Goal: Navigation & Orientation: Find specific page/section

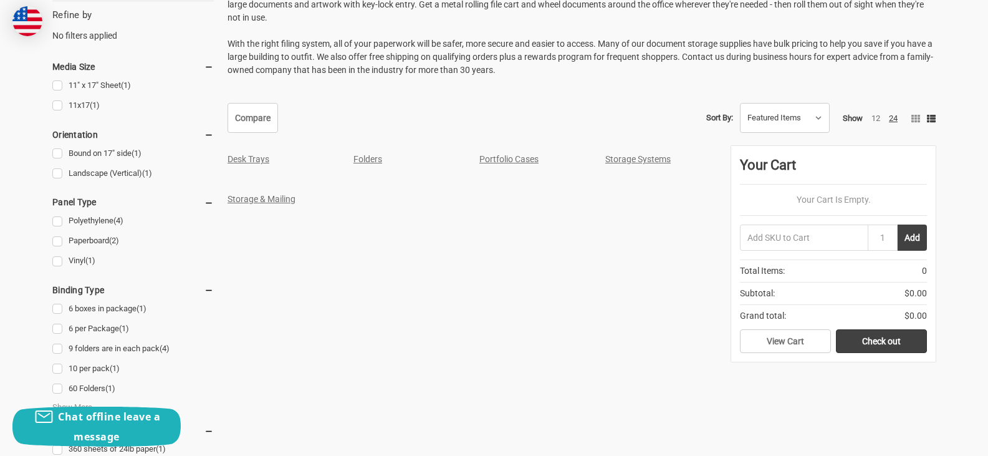
scroll to position [374, 0]
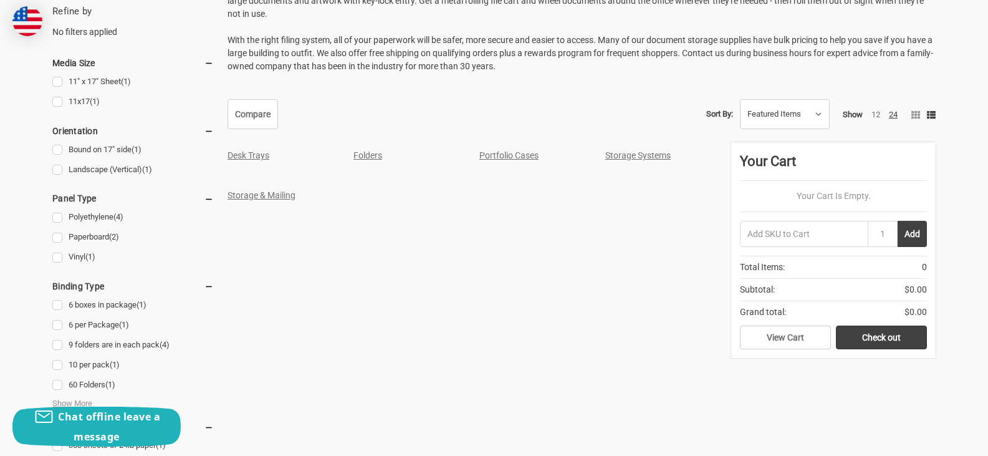
click at [629, 158] on link "Storage Systems" at bounding box center [637, 155] width 65 height 10
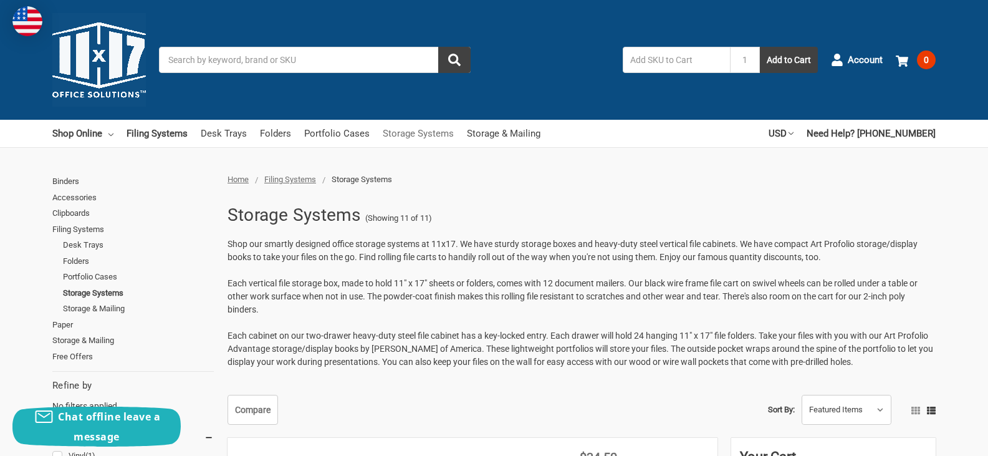
click at [388, 132] on link "Storage Systems" at bounding box center [418, 133] width 71 height 27
click at [67, 214] on link "Clipboards" at bounding box center [132, 213] width 161 height 16
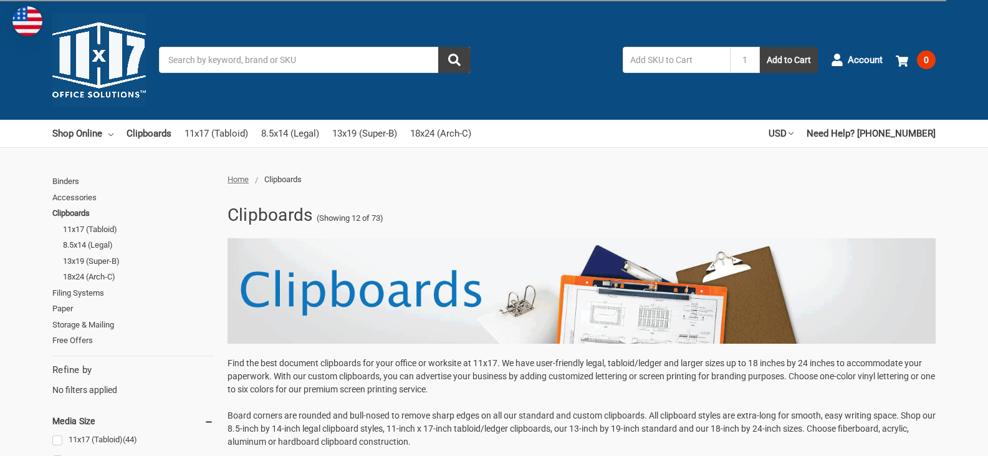
click at [69, 198] on link "Accessories" at bounding box center [132, 197] width 161 height 16
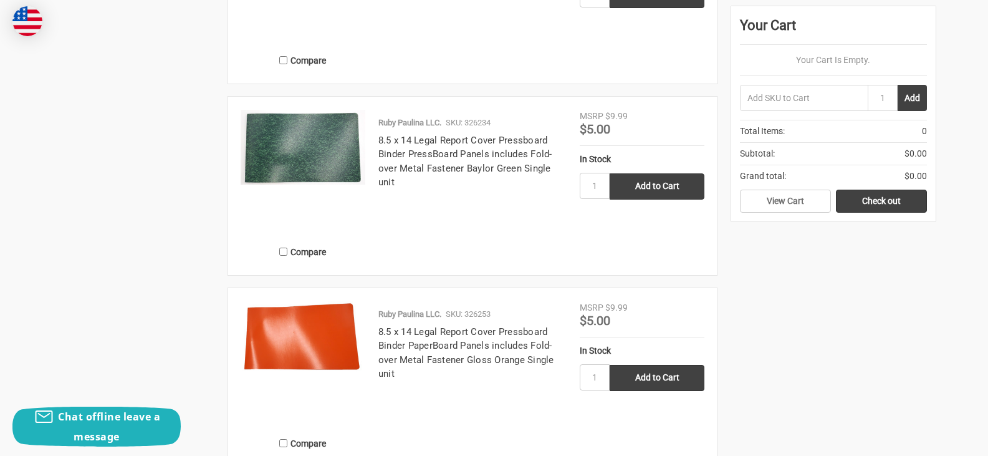
scroll to position [2244, 0]
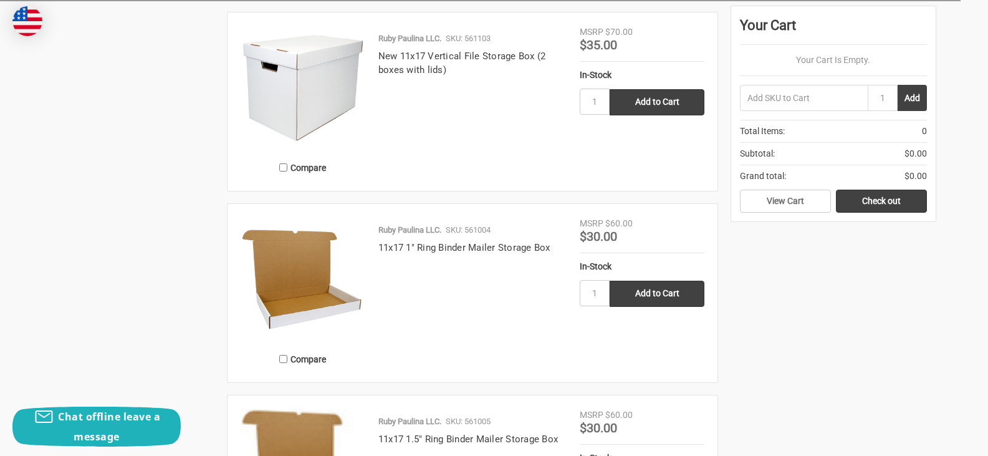
scroll to position [1371, 0]
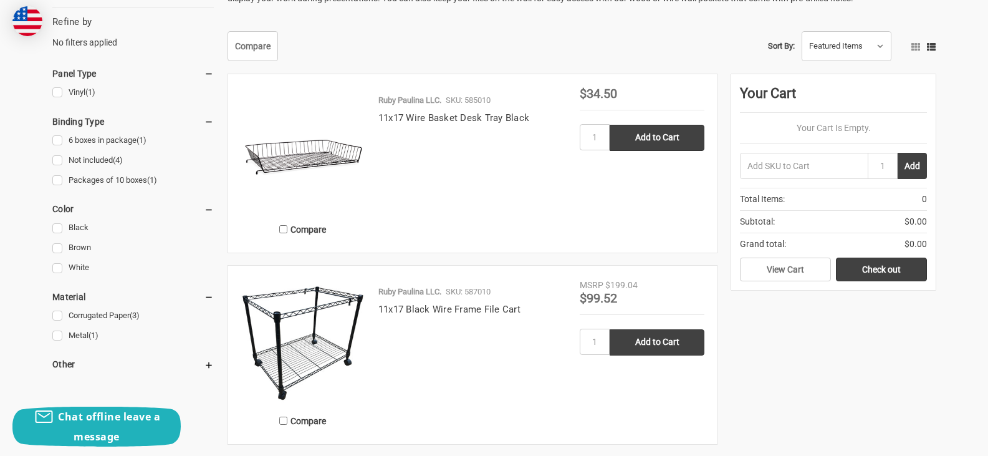
scroll to position [374, 0]
